Goal: Book appointment/travel/reservation

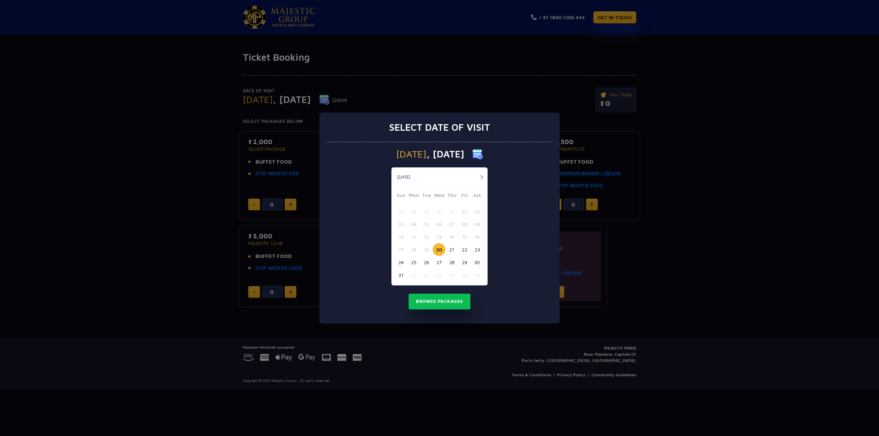
click at [482, 176] on button "button" at bounding box center [481, 177] width 9 height 9
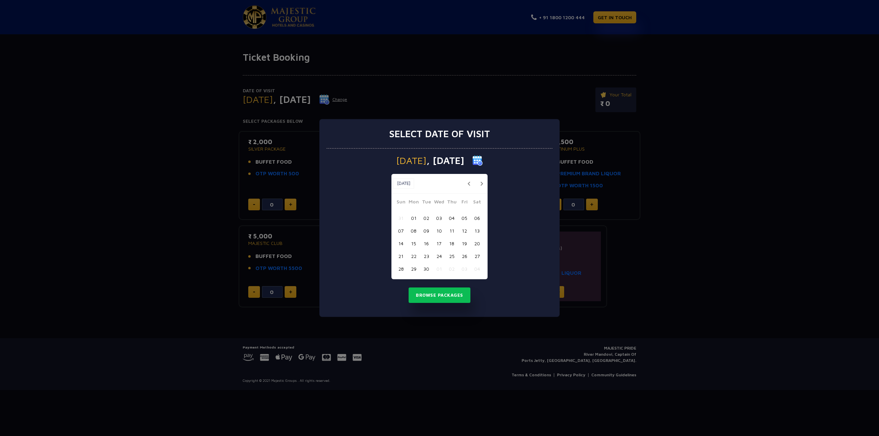
click at [481, 182] on button "button" at bounding box center [481, 184] width 9 height 9
click at [482, 180] on button "button" at bounding box center [481, 184] width 9 height 9
click at [482, 181] on button "button" at bounding box center [481, 184] width 9 height 9
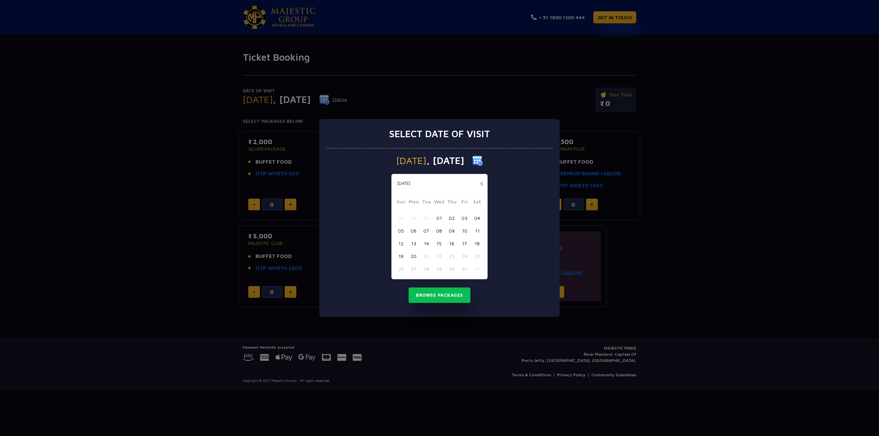
click at [482, 181] on button "button" at bounding box center [481, 184] width 9 height 9
click at [494, 352] on div "Select date of visit [DATE] [DATE] [DATE] Sun Mon Tue Wed Thu Fri Sat 31 01 02 …" at bounding box center [439, 218] width 879 height 436
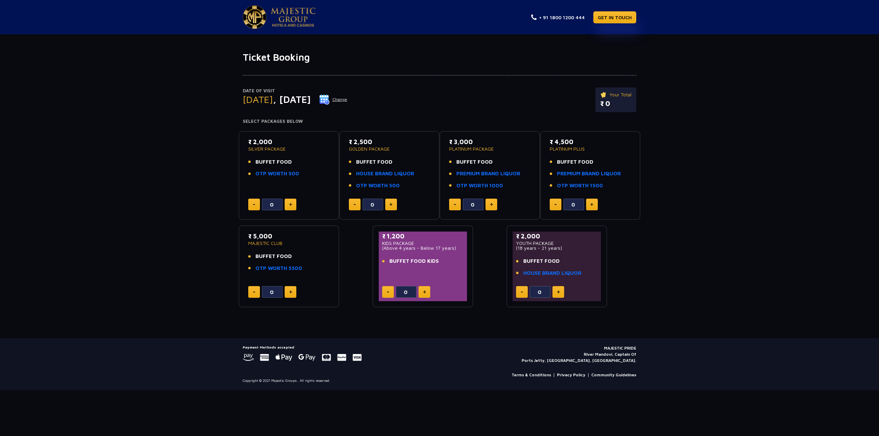
click at [695, 147] on div "Date of Visit [DATE] Change Your Total ₹ 0 Select Packages Below ₹ 2,000 SILVER…" at bounding box center [439, 185] width 879 height 245
click at [490, 203] on button at bounding box center [491, 205] width 12 height 12
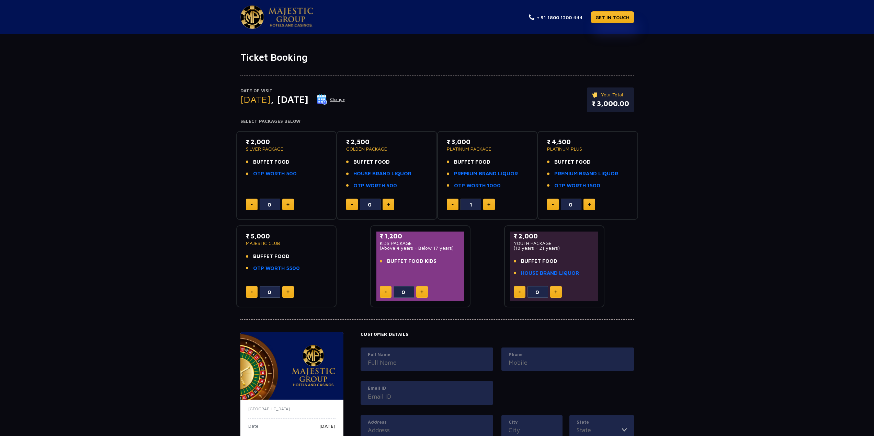
click at [490, 203] on img at bounding box center [488, 204] width 3 height 3
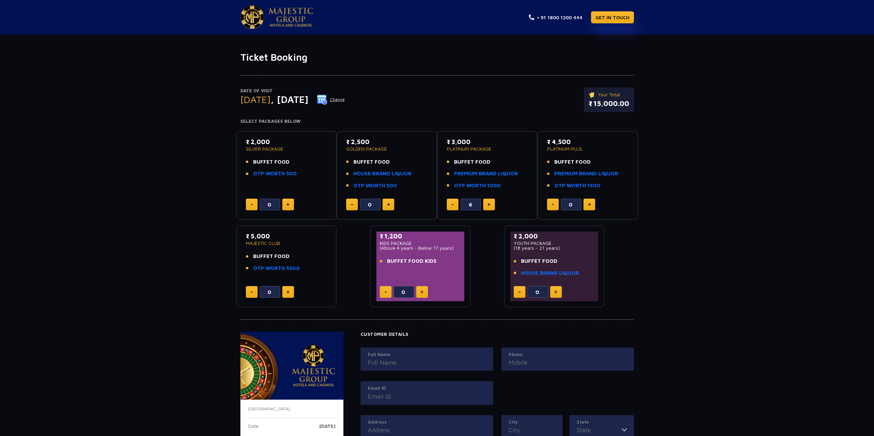
click at [490, 203] on img at bounding box center [488, 204] width 3 height 3
click at [495, 205] on div "9" at bounding box center [487, 205] width 81 height 12
click at [486, 205] on button at bounding box center [489, 205] width 12 height 12
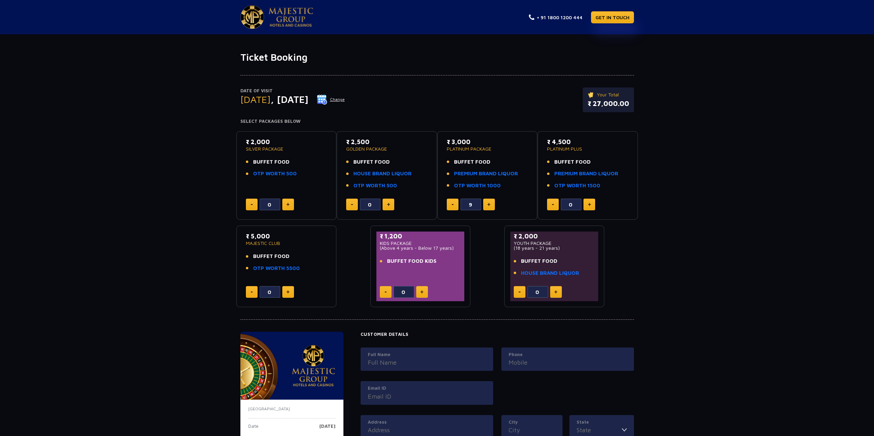
type input "10"
click at [665, 251] on div "Date of Visit Wednesday , 20 Aug 2025 Change Your Total ₹ 30,000.00 Select Pack…" at bounding box center [437, 185] width 874 height 245
click at [277, 22] on img at bounding box center [290, 17] width 45 height 19
